Goal: Information Seeking & Learning: Learn about a topic

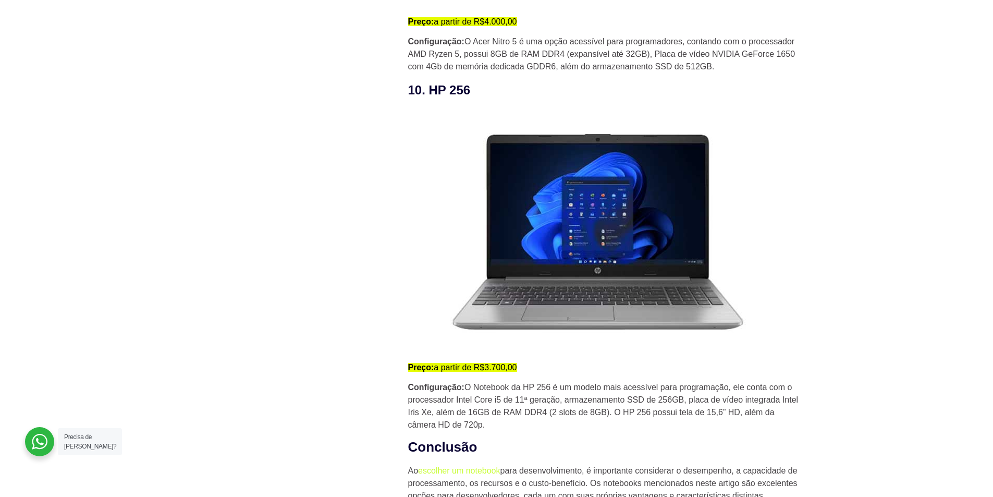
scroll to position [4485, 0]
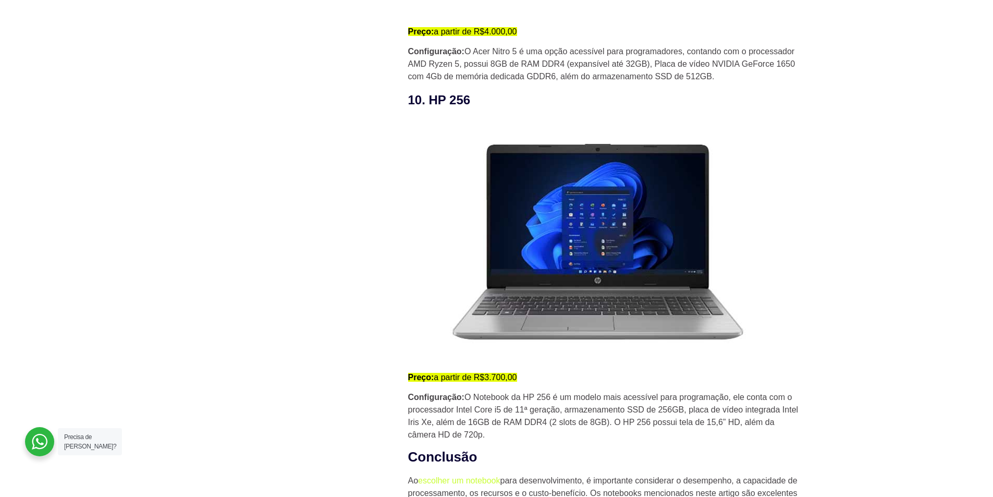
drag, startPoint x: 430, startPoint y: 104, endPoint x: 502, endPoint y: 104, distance: 72.0
click at [502, 104] on h3 "10. HP 256" at bounding box center [606, 100] width 396 height 19
copy h3 "HP 256"
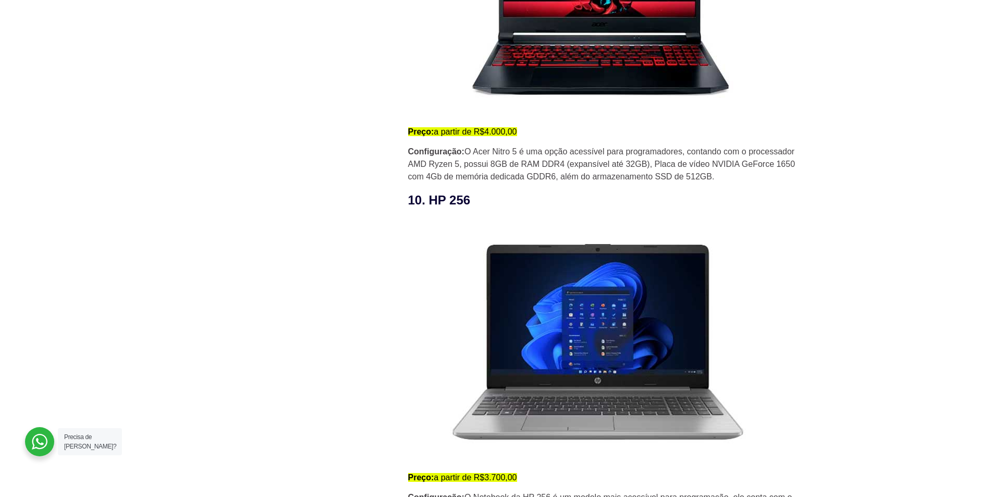
scroll to position [4224, 0]
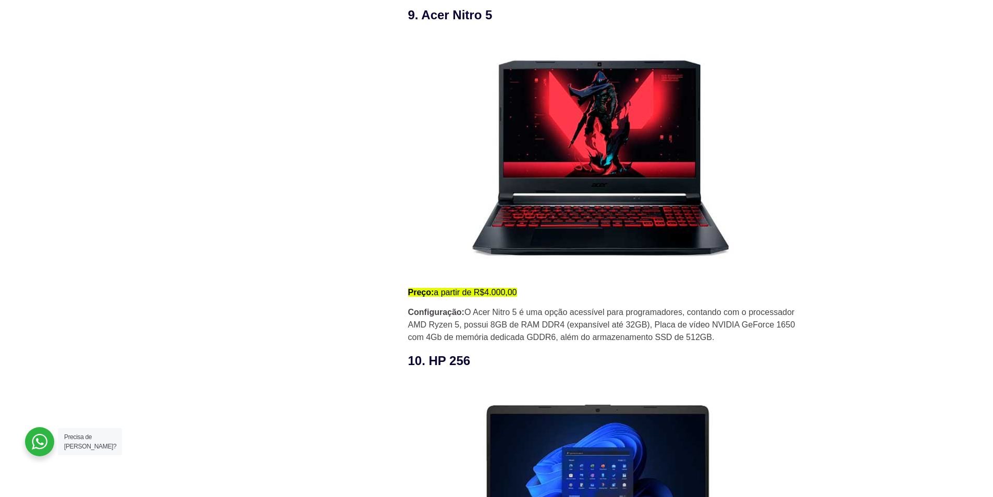
click at [462, 10] on h3 "9. Acer Nitro 5" at bounding box center [606, 15] width 396 height 19
click at [466, 15] on h3 "9. Acer Nitro 5" at bounding box center [606, 15] width 396 height 19
click at [467, 16] on h3 "9. Acer Nitro 5" at bounding box center [606, 15] width 396 height 19
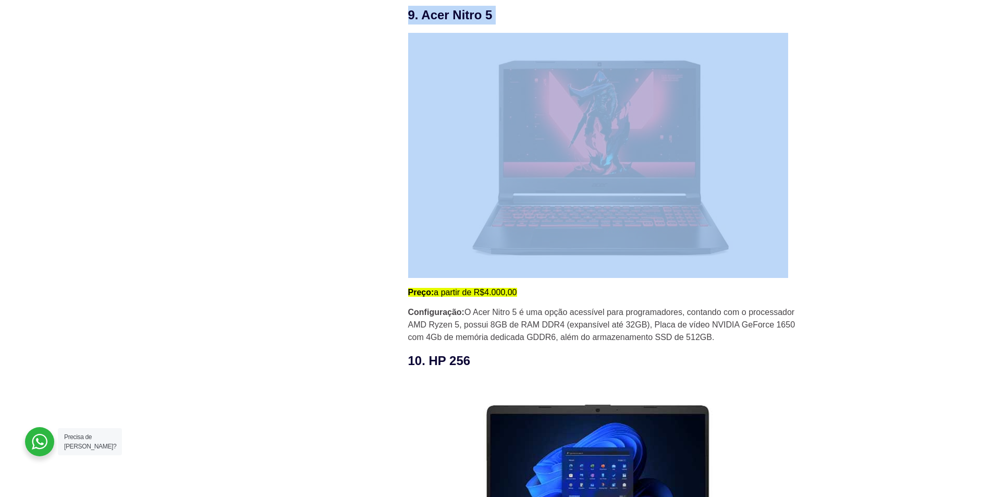
click at [467, 16] on h3 "9. Acer Nitro 5" at bounding box center [606, 15] width 396 height 19
copy div "9. Acer Nitro 5"
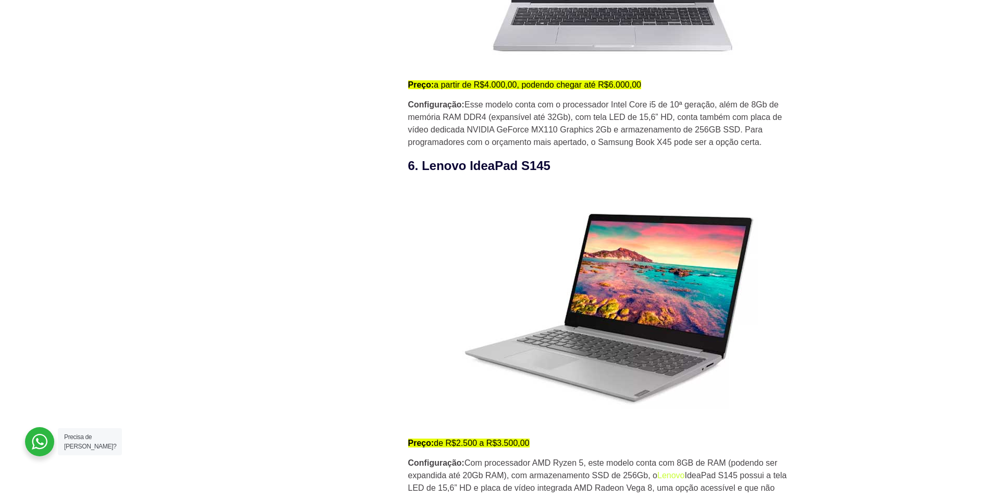
scroll to position [2973, 0]
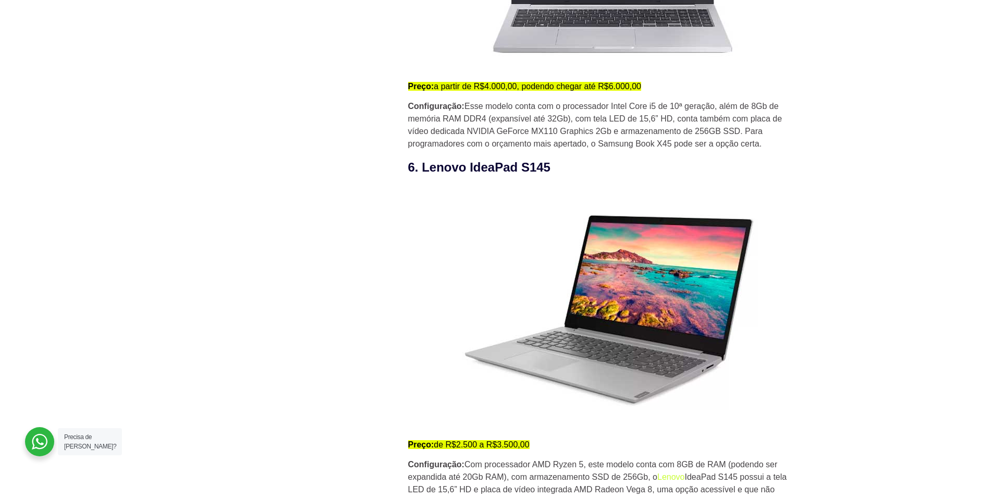
drag, startPoint x: 421, startPoint y: 167, endPoint x: 560, endPoint y: 168, distance: 139.2
click at [560, 168] on h3 "6. Lenovo IdeaPad S145" at bounding box center [606, 167] width 396 height 19
copy h3 "Lenovo IdeaPad S145"
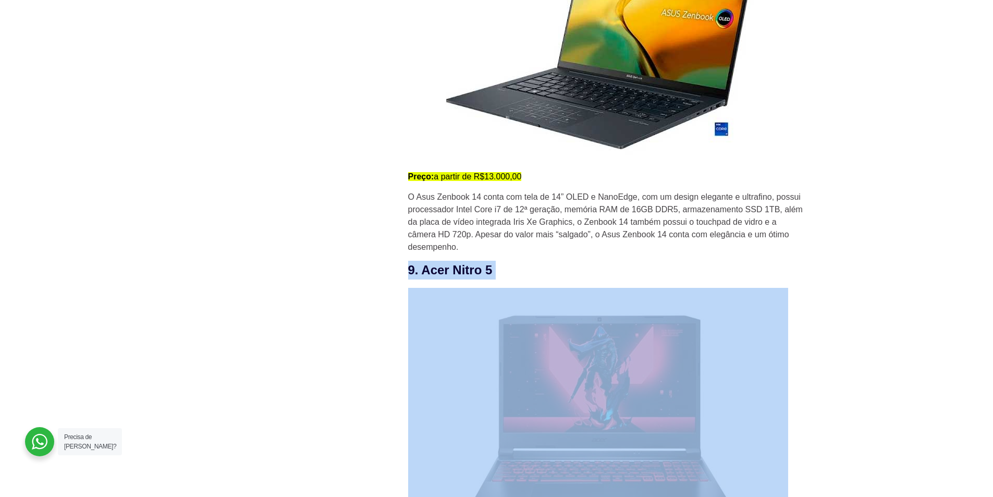
scroll to position [3962, 0]
